Goal: Information Seeking & Learning: Learn about a topic

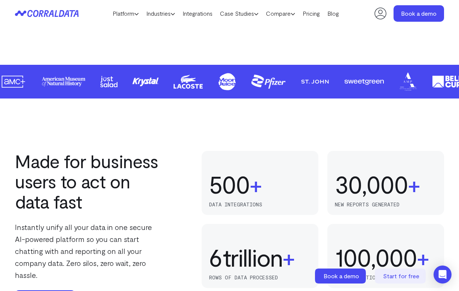
scroll to position [322, 0]
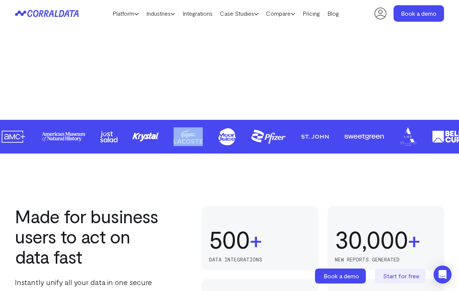
drag, startPoint x: 99, startPoint y: 141, endPoint x: 220, endPoint y: 152, distance: 121.4
click at [220, 152] on section at bounding box center [229, 137] width 459 height 34
click at [199, 180] on div "Made for business users to act on data fast Instantly unify all your data in on…" at bounding box center [229, 283] width 459 height 261
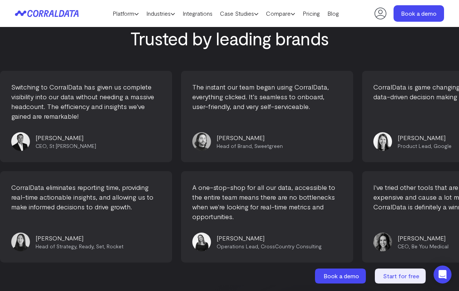
scroll to position [2560, 0]
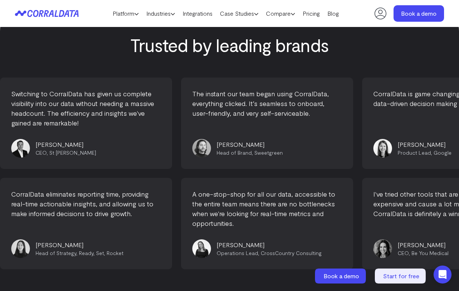
drag, startPoint x: 202, startPoint y: 107, endPoint x: 348, endPoint y: 109, distance: 146.4
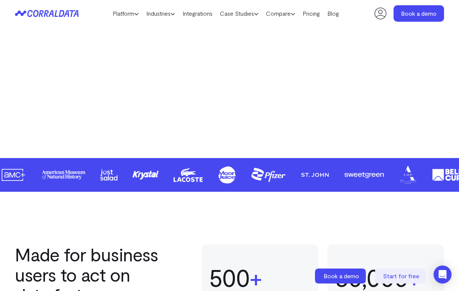
scroll to position [0, 0]
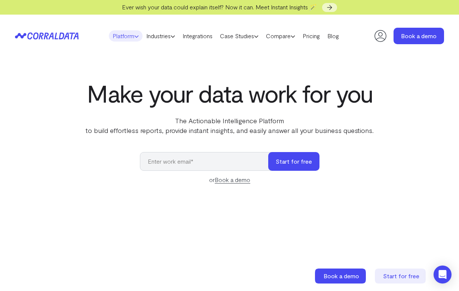
click at [134, 36] on icon at bounding box center [136, 36] width 4 height 4
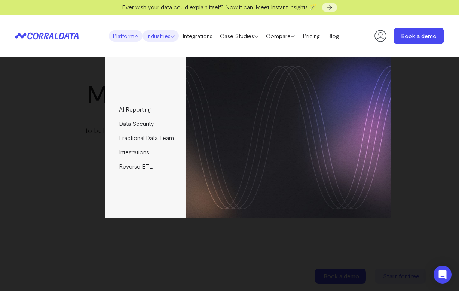
click at [170, 35] on link "Industries" at bounding box center [161, 35] width 36 height 11
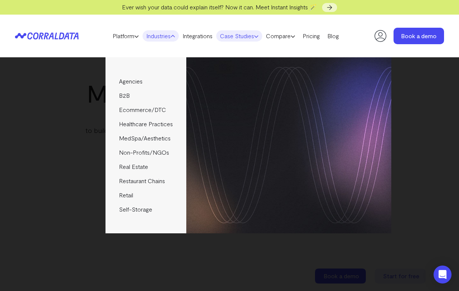
click at [248, 34] on link "Case Studies" at bounding box center [239, 35] width 46 height 11
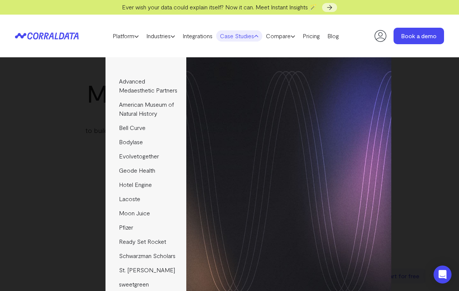
click at [48, 150] on div "Advanced Medaesthetic Partners See how AMP scaled profitability and enhanced pa…" at bounding box center [229, 174] width 459 height 234
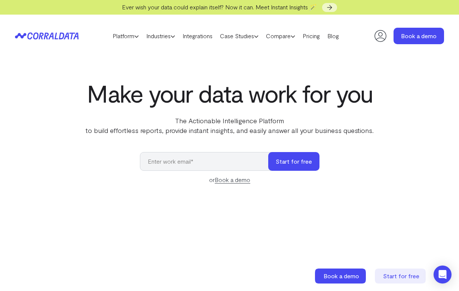
click at [178, 158] on input "email" at bounding box center [208, 161] width 136 height 19
click at [284, 133] on p "The Actionable Intelligence Platform to build effortless reports, provide insta…" at bounding box center [229, 125] width 305 height 19
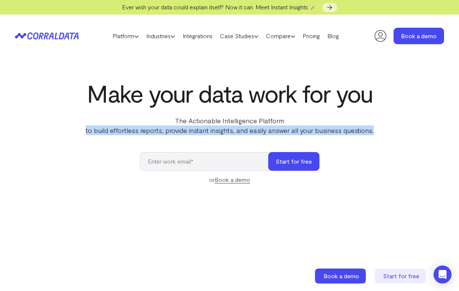
click at [284, 133] on p "The Actionable Intelligence Platform to build effortless reports, provide insta…" at bounding box center [229, 125] width 305 height 19
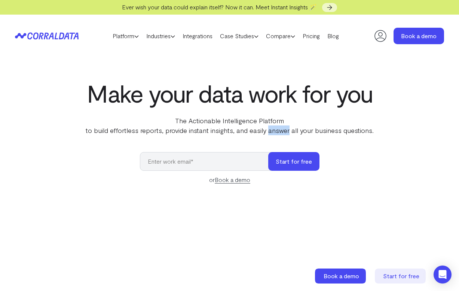
click at [284, 133] on p "The Actionable Intelligence Platform to build effortless reports, provide insta…" at bounding box center [229, 125] width 305 height 19
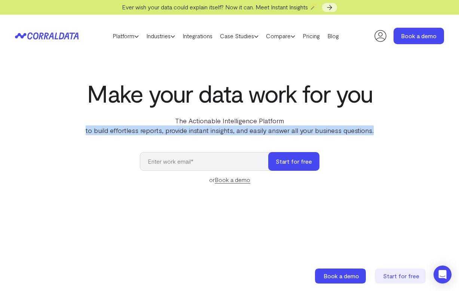
click at [284, 133] on p "The Actionable Intelligence Platform to build effortless reports, provide insta…" at bounding box center [229, 125] width 305 height 19
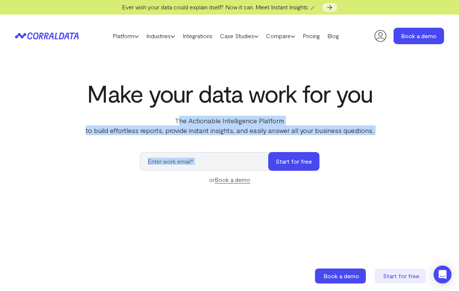
drag, startPoint x: 178, startPoint y: 121, endPoint x: 368, endPoint y: 138, distance: 190.6
click at [368, 138] on div "Make your data work for you The Actionable Intelligence Platform to build effor…" at bounding box center [229, 252] width 459 height 344
click at [366, 130] on p "The Actionable Intelligence Platform to build effortless reports, provide insta…" at bounding box center [229, 125] width 305 height 19
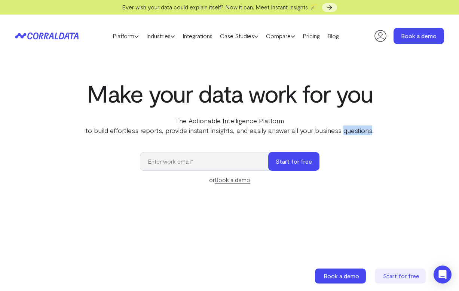
click at [366, 130] on p "The Actionable Intelligence Platform to build effortless reports, provide insta…" at bounding box center [229, 125] width 305 height 19
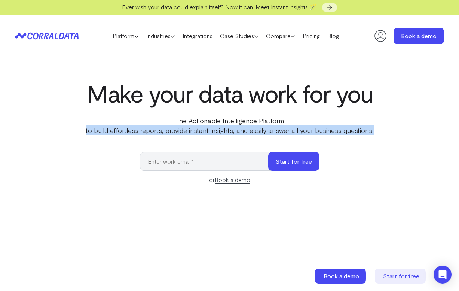
click at [366, 130] on p "The Actionable Intelligence Platform to build effortless reports, provide insta…" at bounding box center [229, 125] width 305 height 19
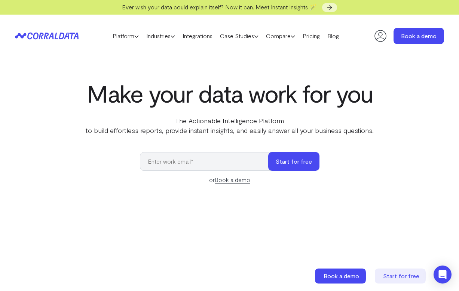
click at [174, 118] on p "The Actionable Intelligence Platform to build effortless reports, provide insta…" at bounding box center [229, 125] width 305 height 19
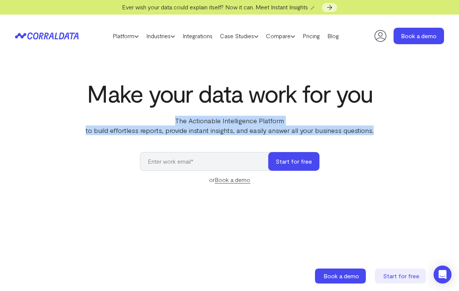
drag, startPoint x: 176, startPoint y: 119, endPoint x: 403, endPoint y: 128, distance: 227.0
click at [403, 128] on div "Make your data work for you The Actionable Intelligence Platform to build effor…" at bounding box center [229, 252] width 459 height 344
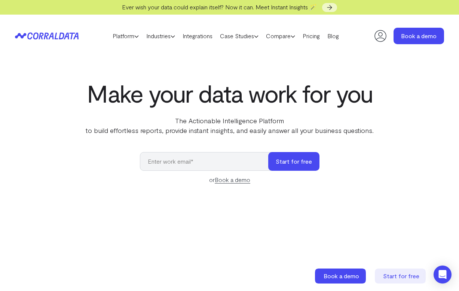
click at [268, 97] on h1 "Make your data work for you" at bounding box center [229, 93] width 305 height 27
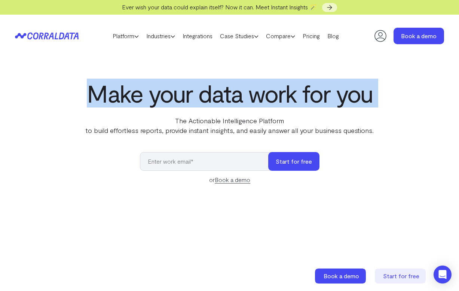
click at [268, 97] on h1 "Make your data work for you" at bounding box center [229, 93] width 305 height 27
click at [256, 36] on link "Case Studies" at bounding box center [239, 35] width 46 height 11
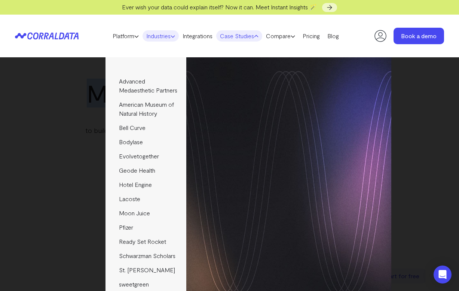
click at [171, 37] on icon at bounding box center [173, 36] width 4 height 4
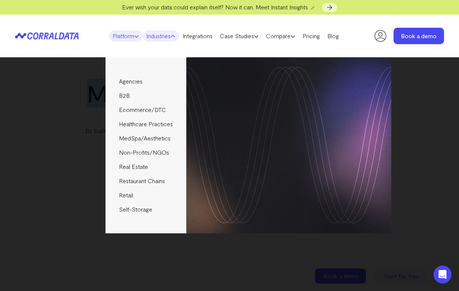
click at [134, 37] on icon at bounding box center [136, 36] width 4 height 4
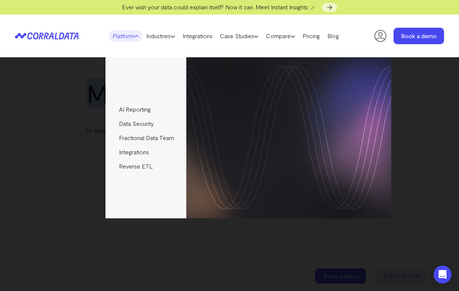
click at [134, 37] on icon at bounding box center [136, 36] width 4 height 4
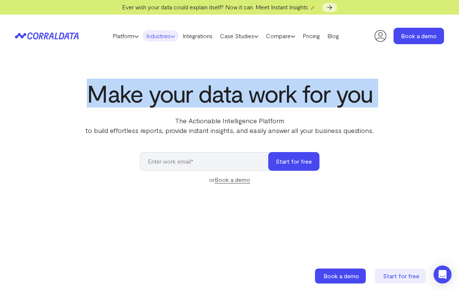
click at [160, 39] on link "Industries" at bounding box center [161, 35] width 36 height 11
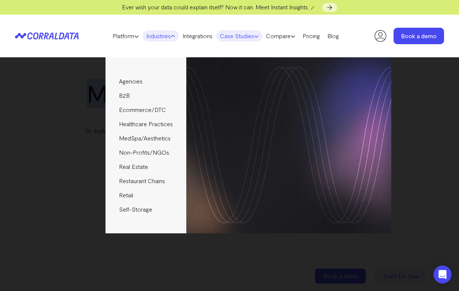
click at [261, 40] on link "Case Studies" at bounding box center [239, 35] width 46 height 11
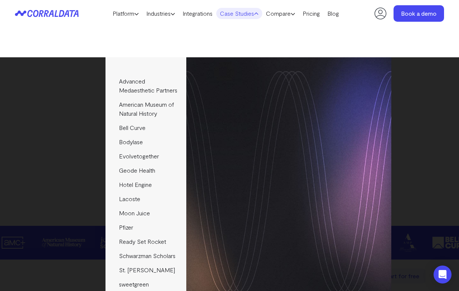
scroll to position [223, 0]
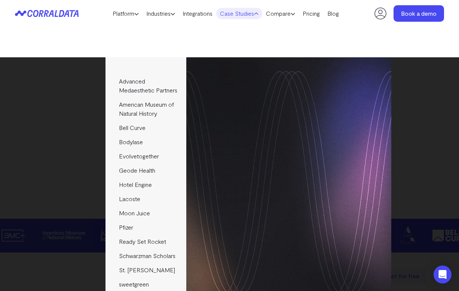
click at [12, 188] on div "Advanced Medaesthetic Partners See how AMP scaled profitability and enhanced pa…" at bounding box center [229, 174] width 459 height 234
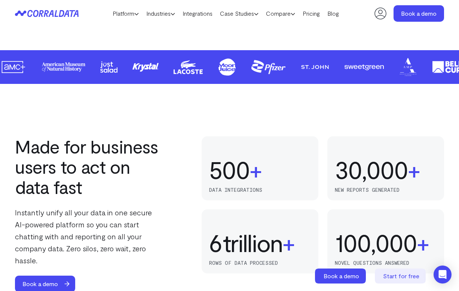
scroll to position [392, 0]
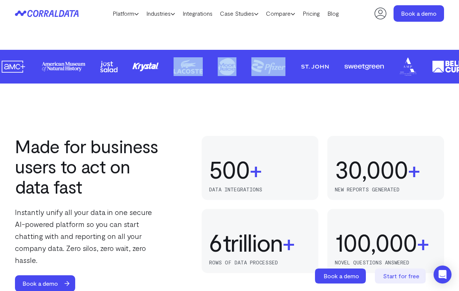
drag, startPoint x: 319, startPoint y: 78, endPoint x: 178, endPoint y: 76, distance: 140.4
click at [178, 77] on section at bounding box center [229, 67] width 459 height 34
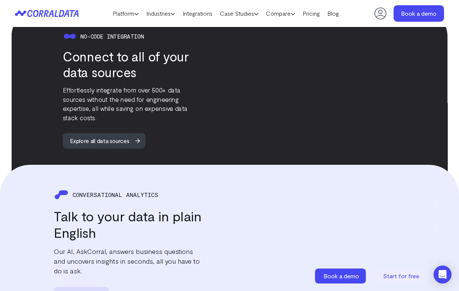
scroll to position [940, 0]
